Goal: Information Seeking & Learning: Learn about a topic

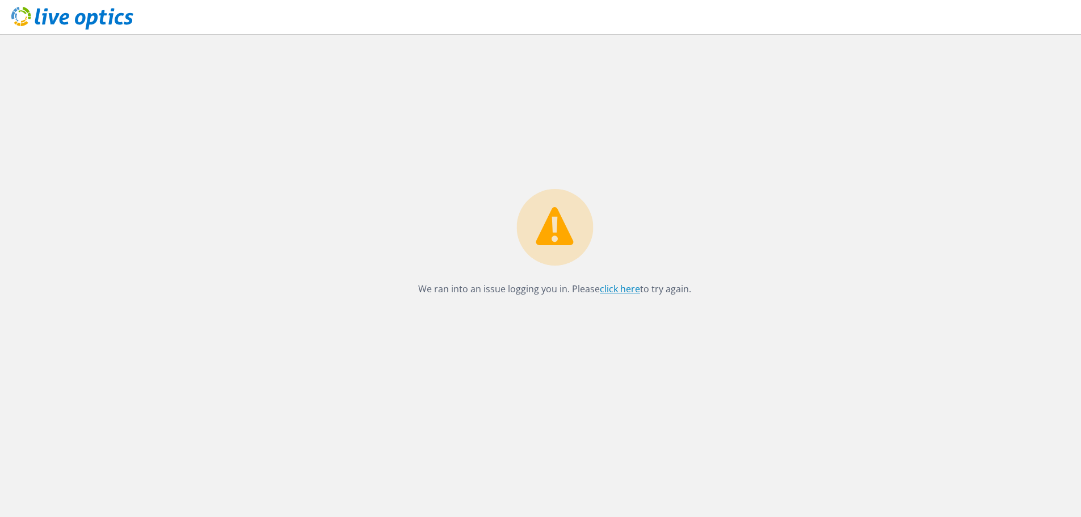
click at [627, 293] on link "click here" at bounding box center [620, 289] width 40 height 12
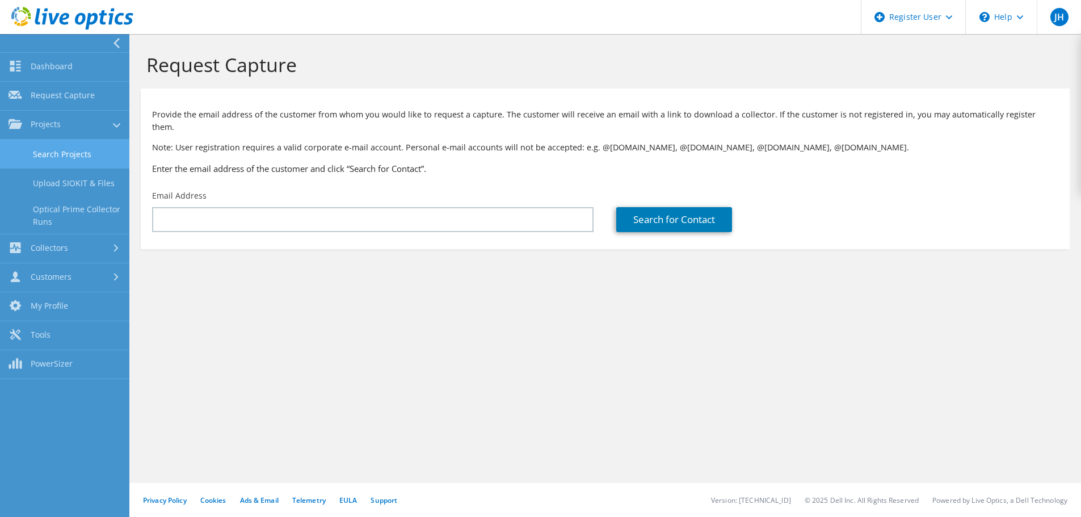
click at [57, 165] on link "Search Projects" at bounding box center [64, 154] width 129 height 29
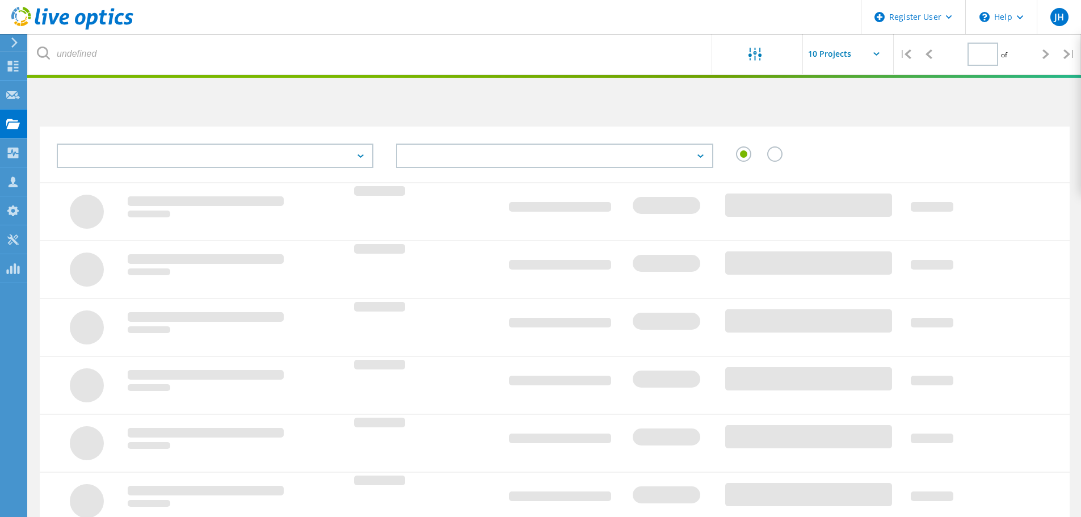
type input "1"
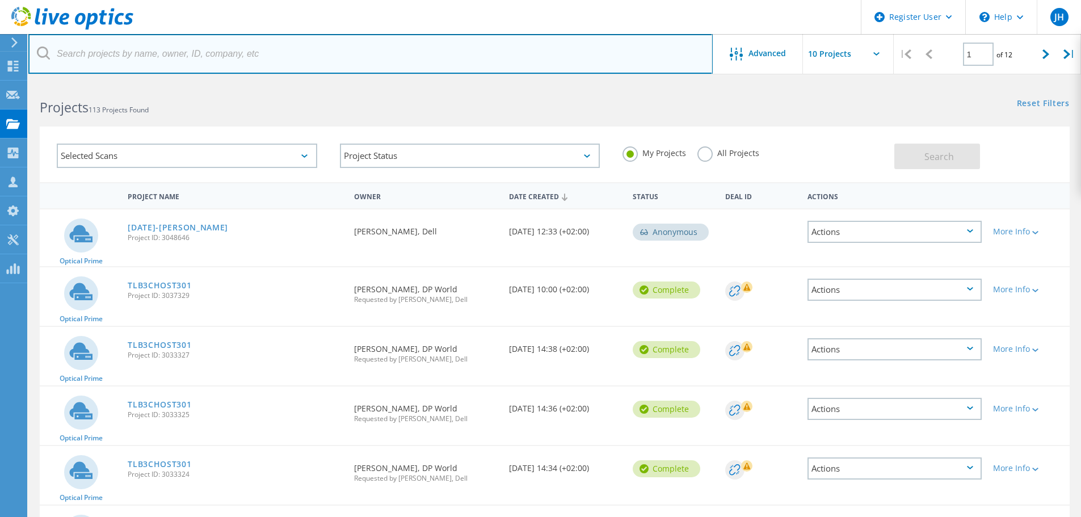
click at [218, 58] on input "text" at bounding box center [370, 54] width 684 height 40
type input "oneway"
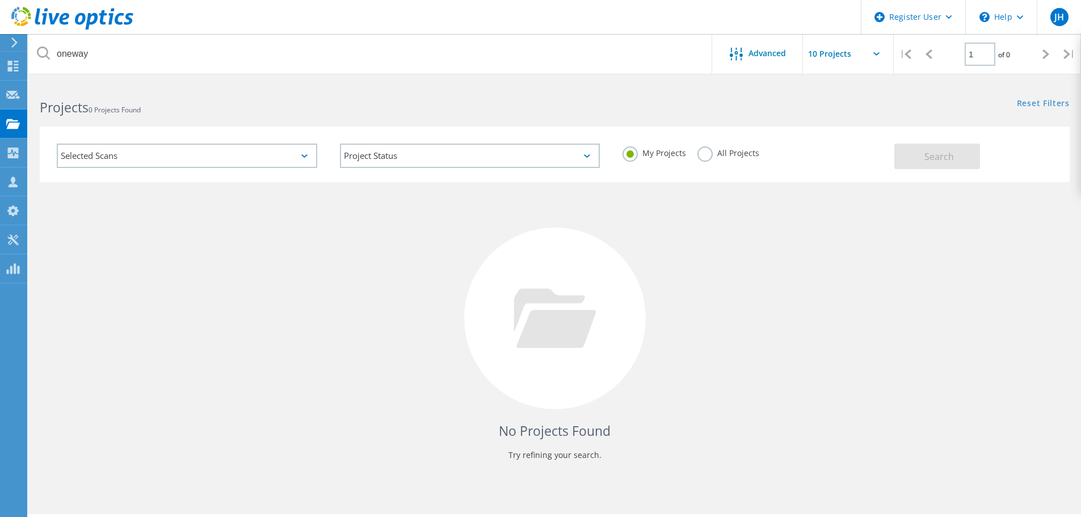
click at [698, 151] on label "All Projects" at bounding box center [728, 151] width 62 height 11
click at [0, 0] on input "All Projects" at bounding box center [0, 0] width 0 height 0
click at [918, 161] on button "Search" at bounding box center [937, 157] width 86 height 26
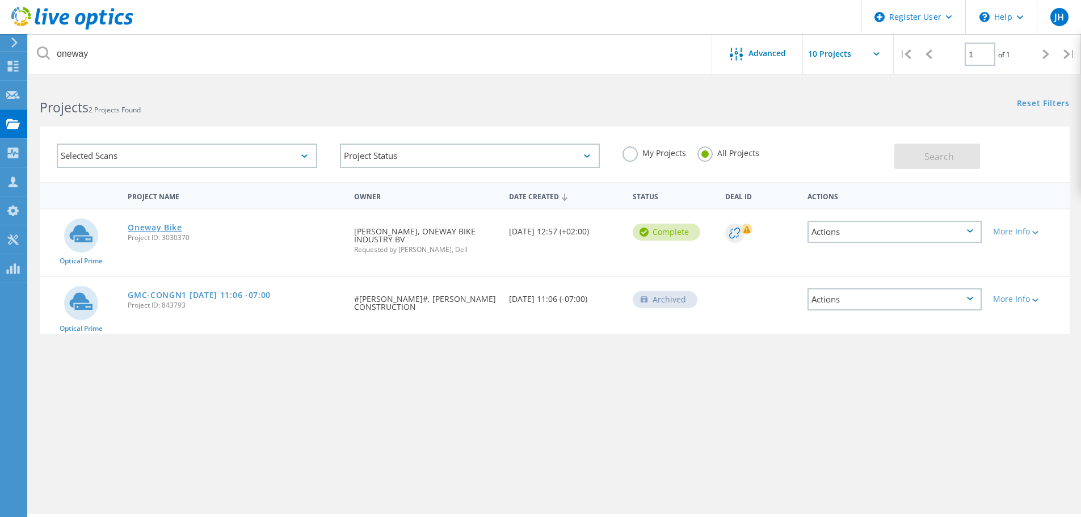
click at [154, 231] on link "Oneway Bike" at bounding box center [155, 228] width 54 height 8
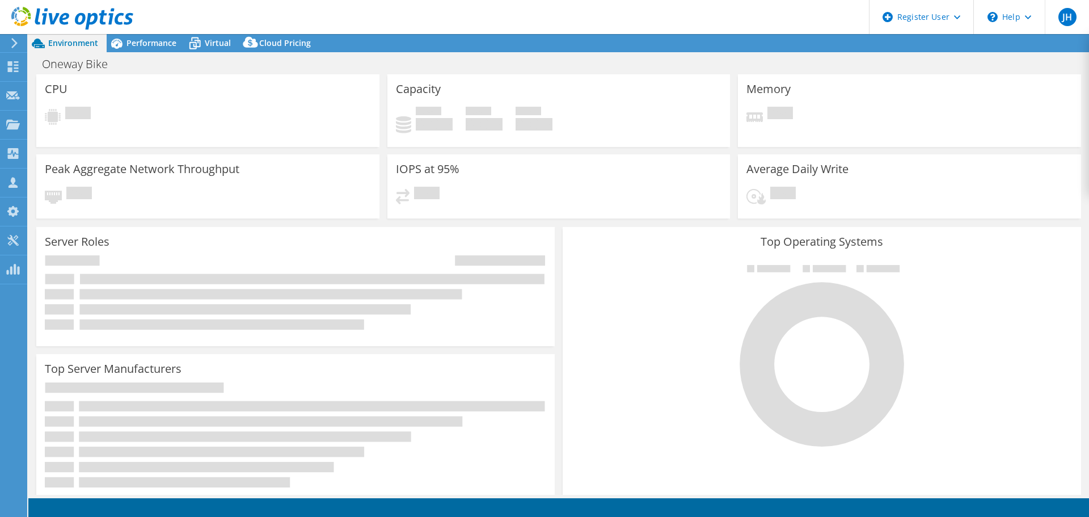
select select "USD"
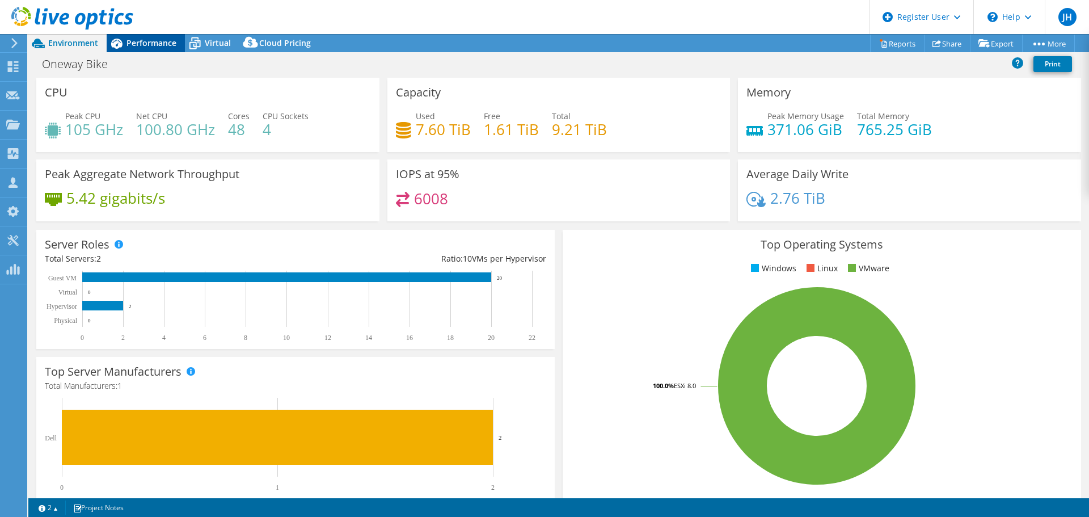
click at [160, 45] on span "Performance" at bounding box center [152, 42] width 50 height 11
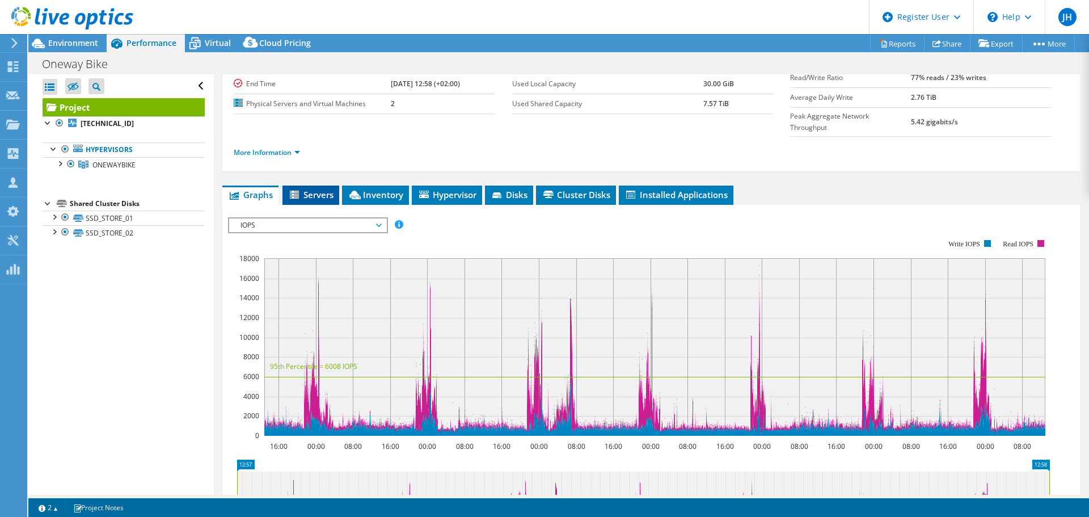
click at [312, 189] on span "Servers" at bounding box center [310, 194] width 45 height 11
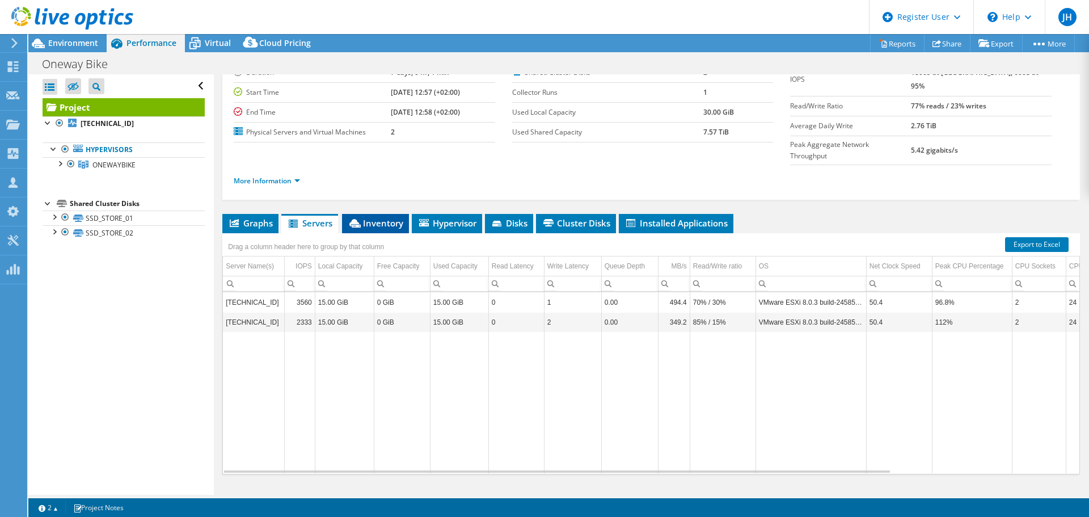
click at [390, 217] on span "Inventory" at bounding box center [376, 222] width 56 height 11
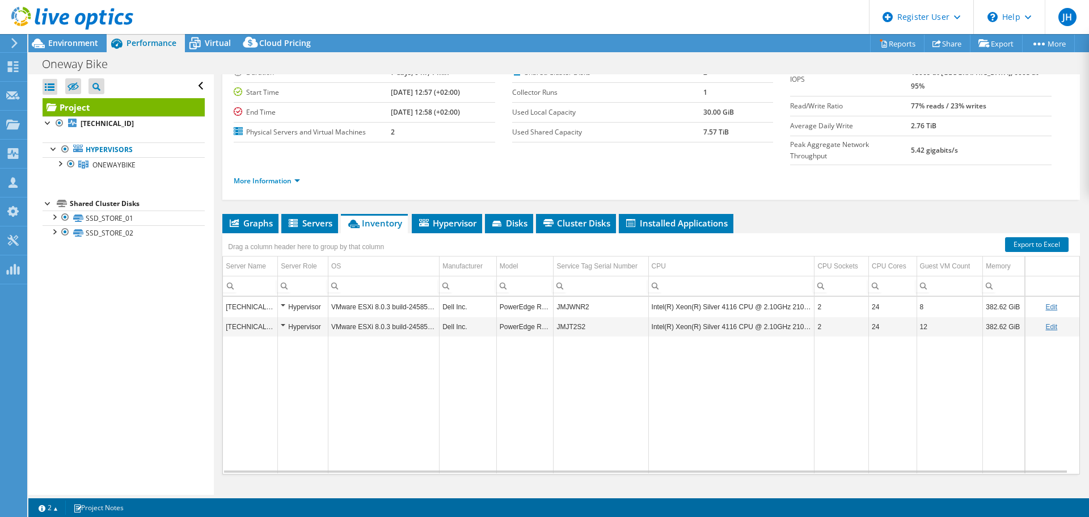
click at [580, 297] on td "JMJWNR2" at bounding box center [601, 307] width 95 height 20
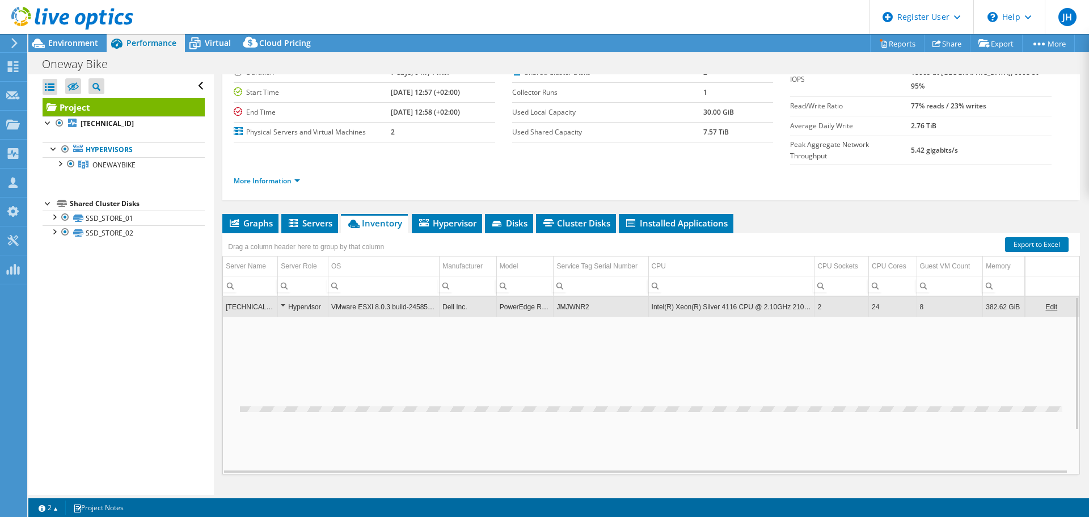
click at [580, 297] on td "JMJWNR2" at bounding box center [601, 307] width 95 height 20
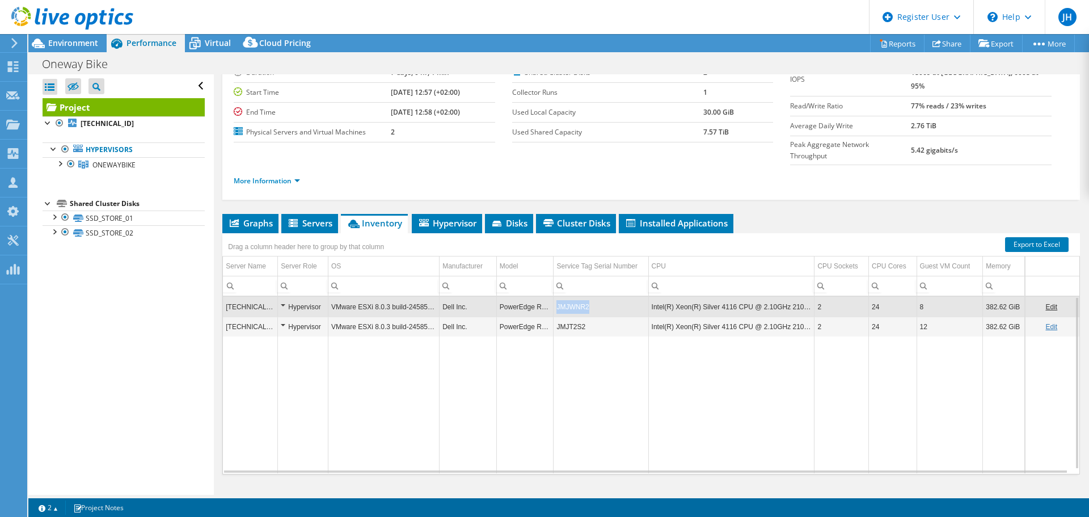
copy td "JMJWNR2"
drag, startPoint x: 588, startPoint y: 288, endPoint x: 554, endPoint y: 293, distance: 34.4
click at [554, 297] on td "JMJWNR2" at bounding box center [601, 307] width 95 height 20
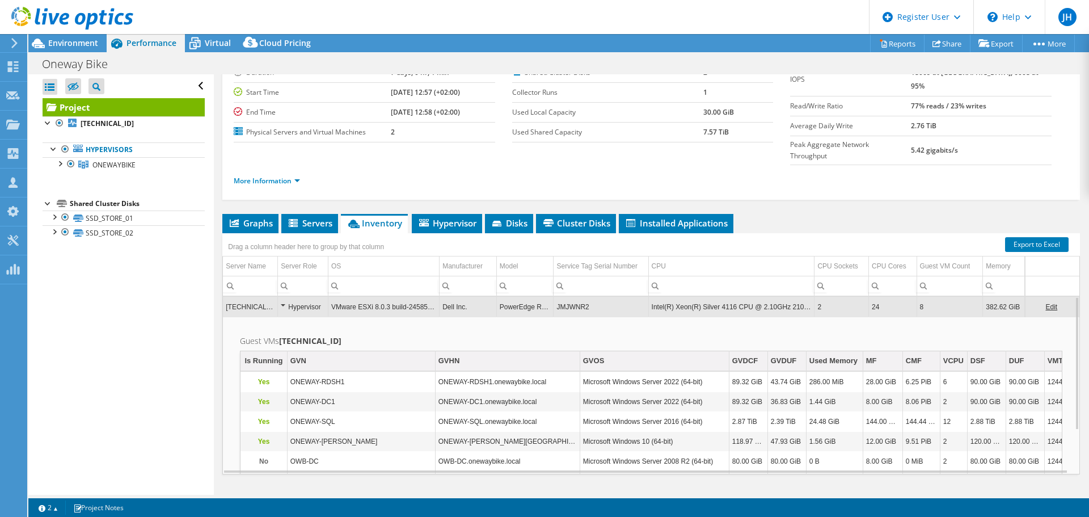
scroll to position [0, 0]
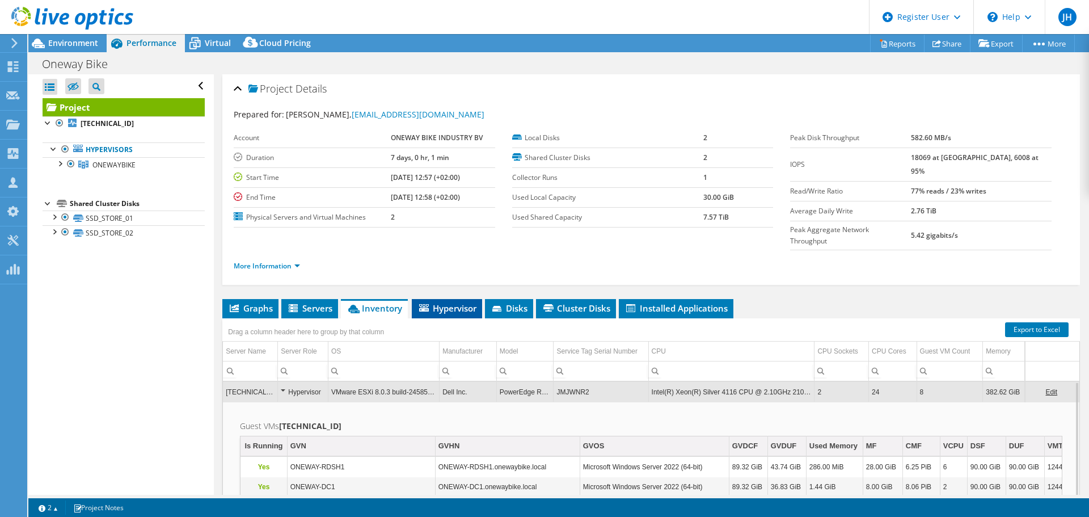
click at [457, 302] on span "Hypervisor" at bounding box center [447, 307] width 59 height 11
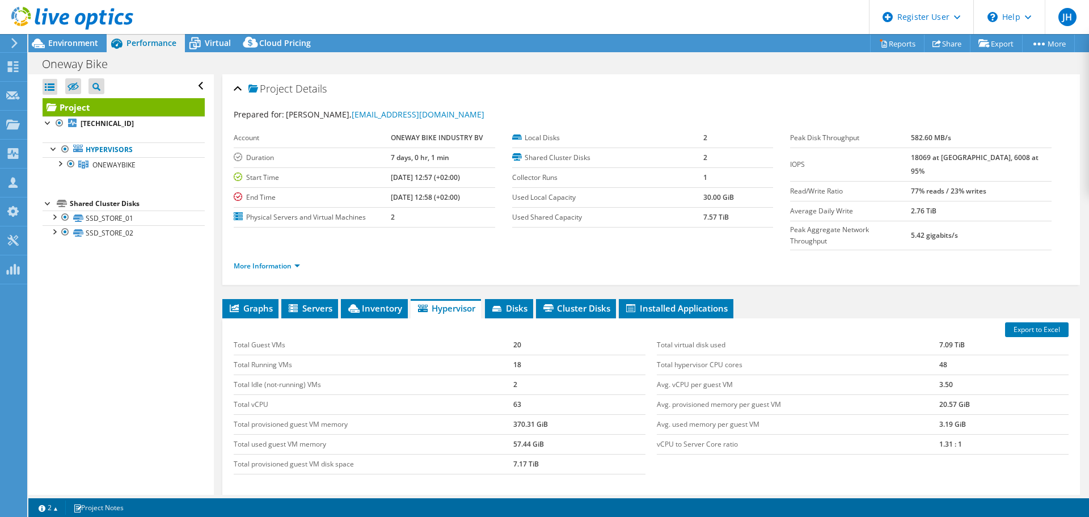
click at [74, 32] on link at bounding box center [72, 28] width 122 height 10
click at [70, 37] on div at bounding box center [66, 19] width 133 height 38
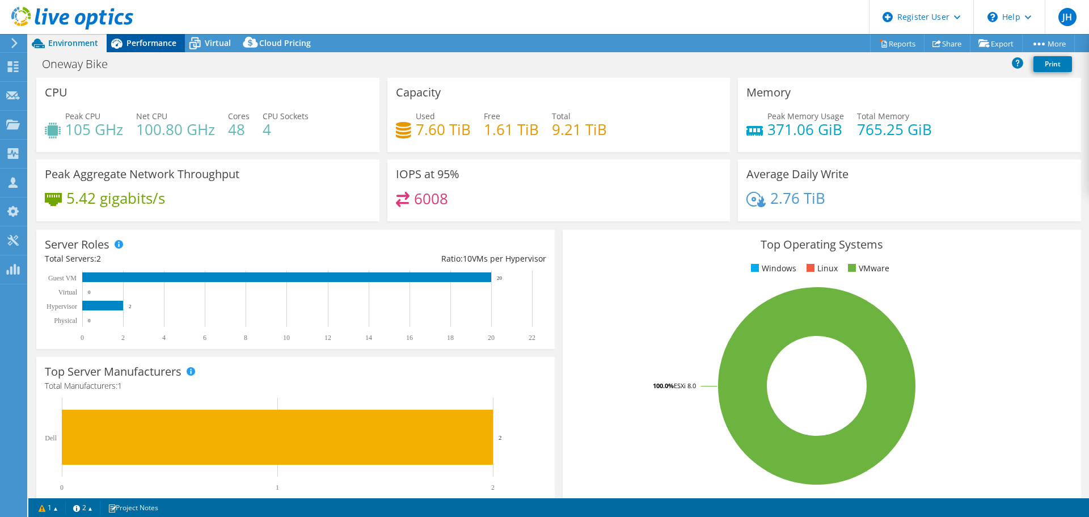
click at [133, 41] on span "Performance" at bounding box center [152, 42] width 50 height 11
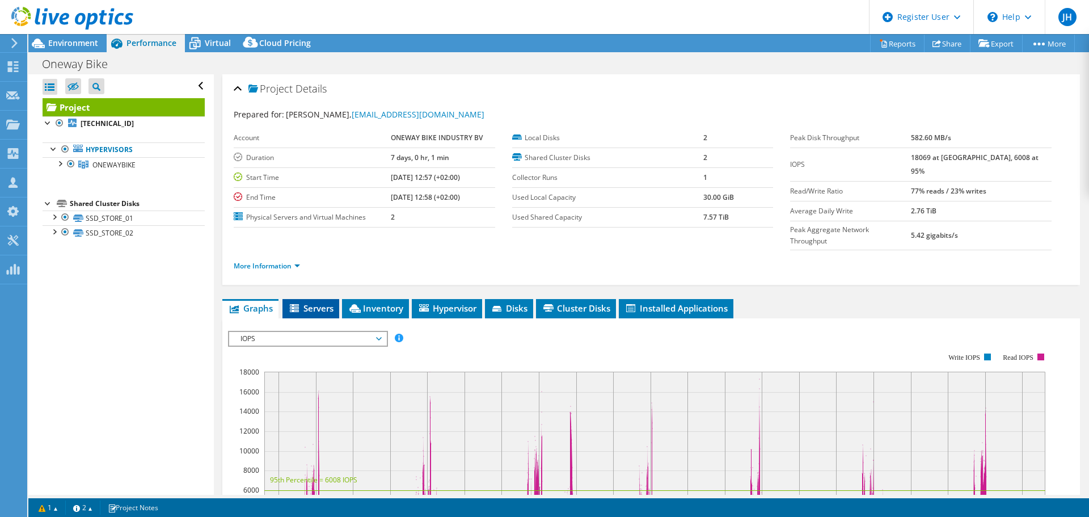
click at [333, 299] on li "Servers" at bounding box center [311, 308] width 57 height 19
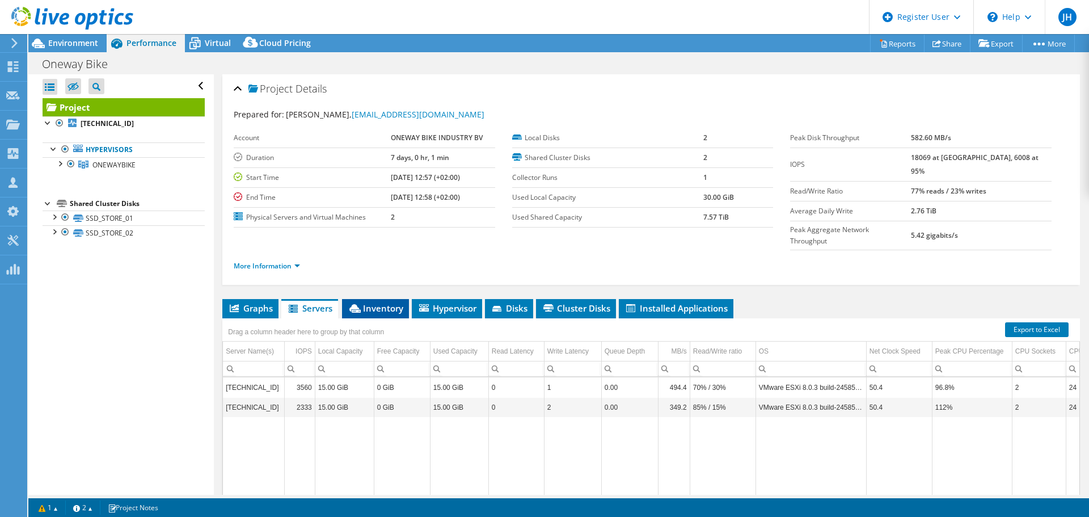
click at [388, 302] on span "Inventory" at bounding box center [376, 307] width 56 height 11
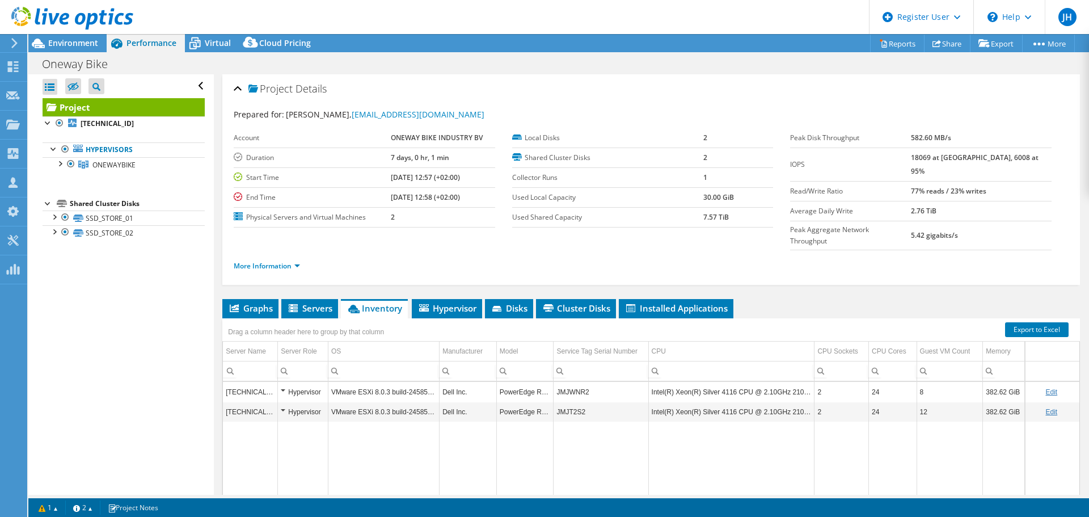
click at [40, 30] on link at bounding box center [72, 28] width 122 height 10
click at [57, 36] on div at bounding box center [66, 19] width 133 height 38
